Goal: Navigation & Orientation: Find specific page/section

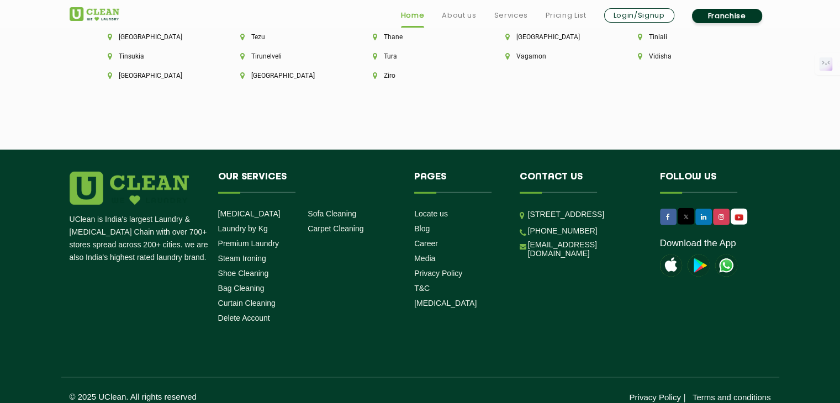
scroll to position [3149, 0]
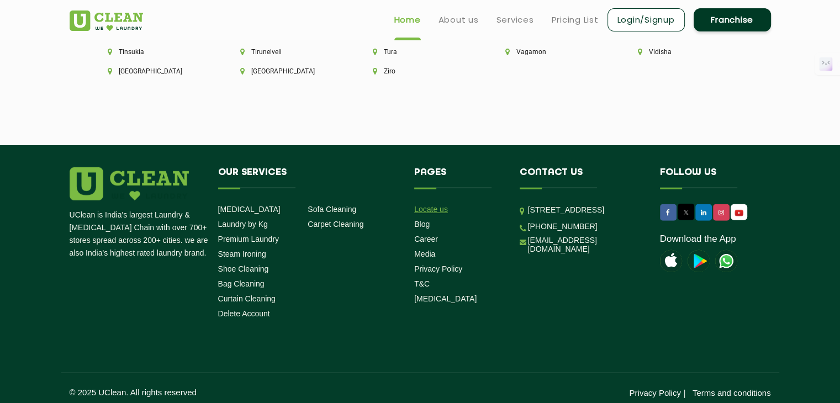
click at [429, 214] on link "Locate us" at bounding box center [431, 209] width 34 height 9
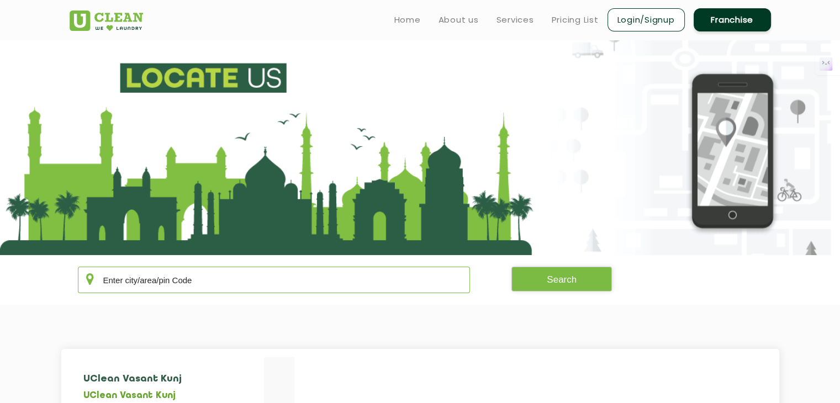
click at [333, 287] on input "text" at bounding box center [274, 280] width 393 height 27
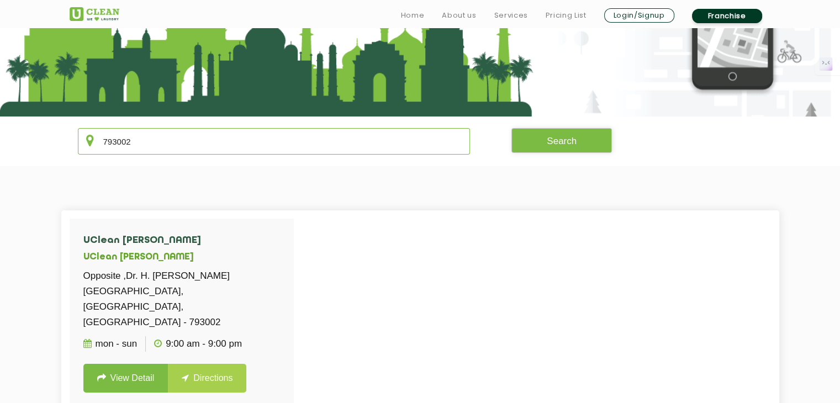
scroll to position [166, 0]
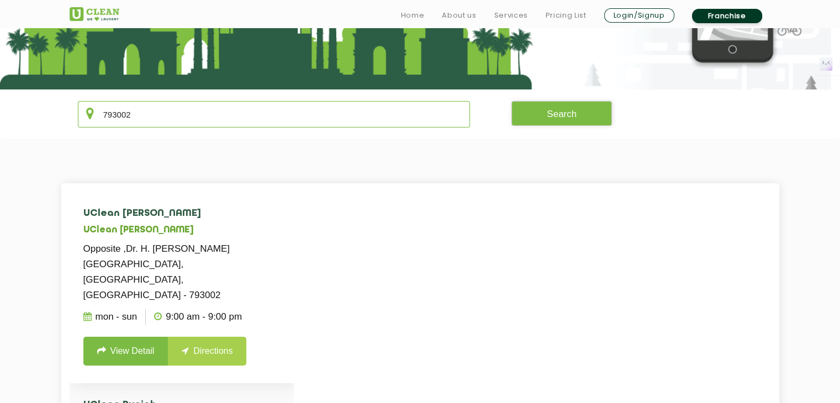
type input "793002"
click at [181, 309] on p "9:00 AM - 9:00 PM" at bounding box center [198, 316] width 88 height 15
click at [180, 337] on link "Directions" at bounding box center [207, 351] width 78 height 29
click at [149, 337] on link "View Detail" at bounding box center [125, 351] width 85 height 29
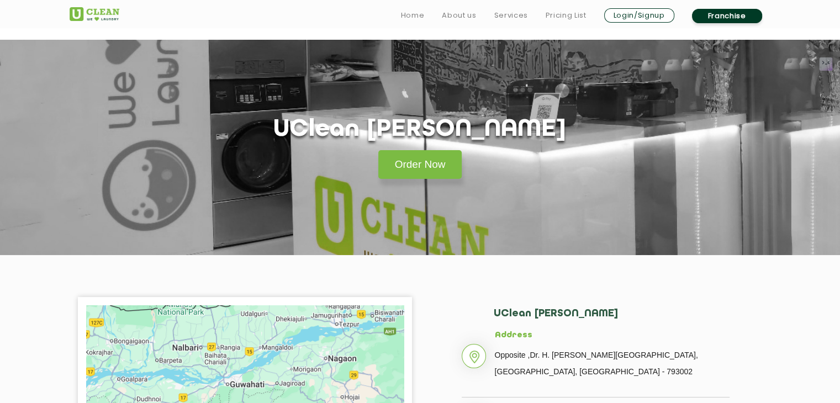
scroll to position [166, 0]
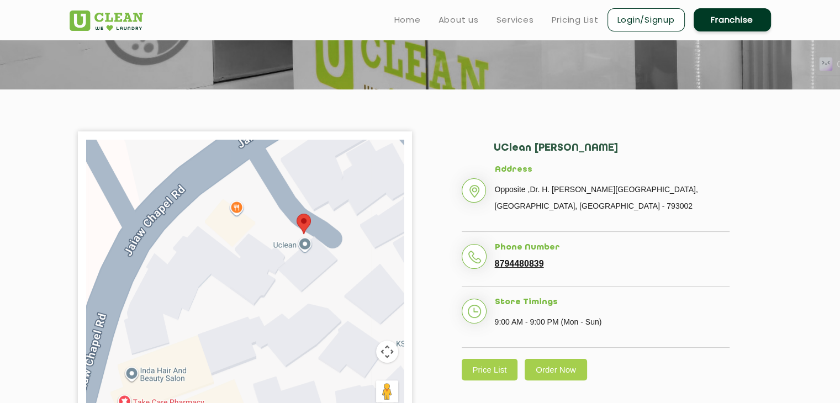
click at [4, 188] on section "← Move left → Move right ↑ Move up ↓ Move down + Zoom in - Zoom out Home Jump l…" at bounding box center [420, 278] width 840 height 377
